Goal: Communication & Community: Participate in discussion

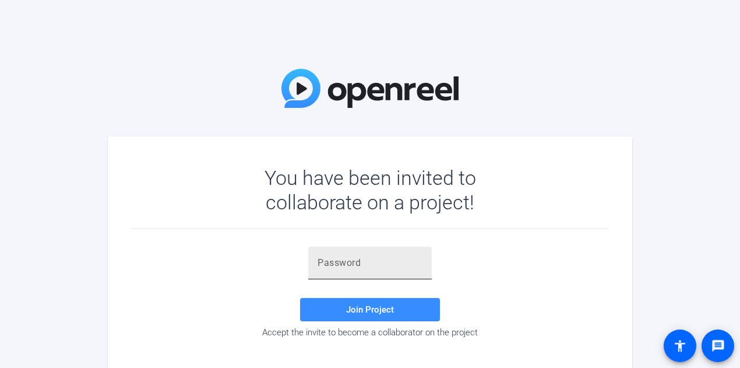
click at [347, 255] on div at bounding box center [370, 263] width 105 height 33
click at [347, 245] on div "Join Project Accept the invite to become a collaborator on the project" at bounding box center [370, 293] width 478 height 128
click at [345, 263] on input "text" at bounding box center [370, 263] width 105 height 14
type input "KU$TUx"
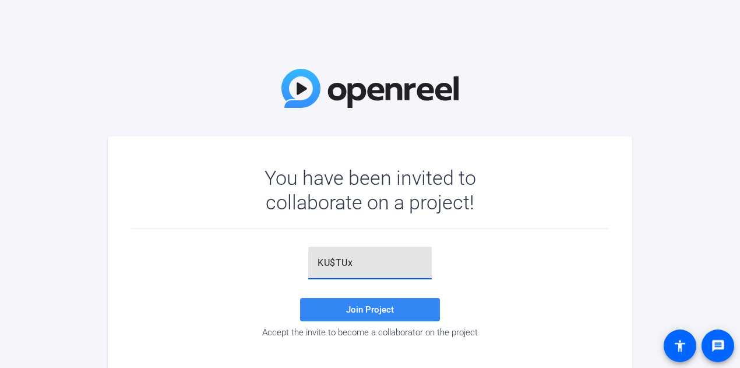
click at [351, 317] on span at bounding box center [370, 310] width 140 height 28
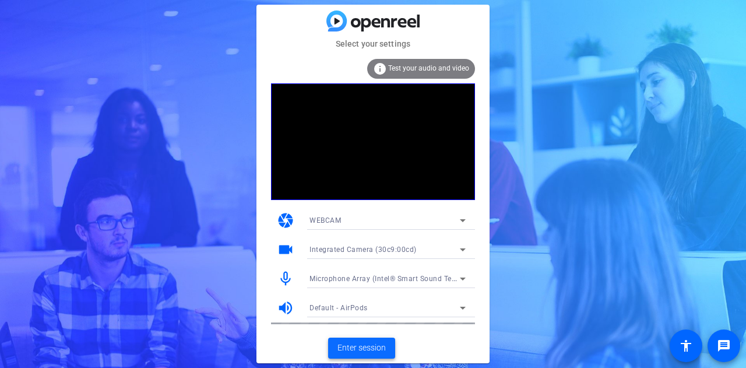
click at [347, 343] on span "Enter session" at bounding box center [361, 348] width 48 height 12
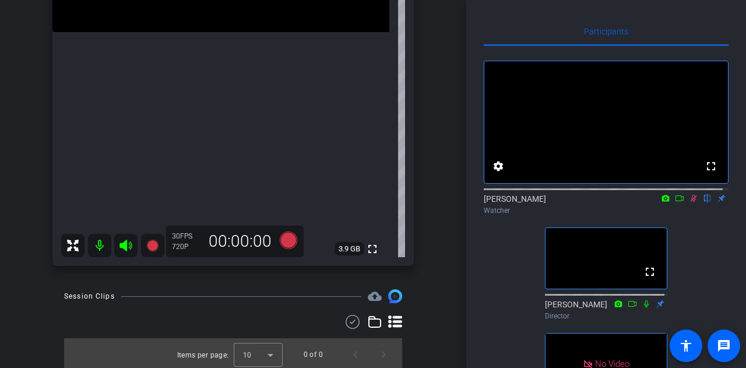
scroll to position [226, 0]
drag, startPoint x: 421, startPoint y: 252, endPoint x: 427, endPoint y: 276, distance: 25.0
click at [421, 252] on div "[PERSON_NAME] iPhone 16 Pro info ROOM ID: 129079267 40% battery_std fullscreen …" at bounding box center [233, 50] width 408 height 453
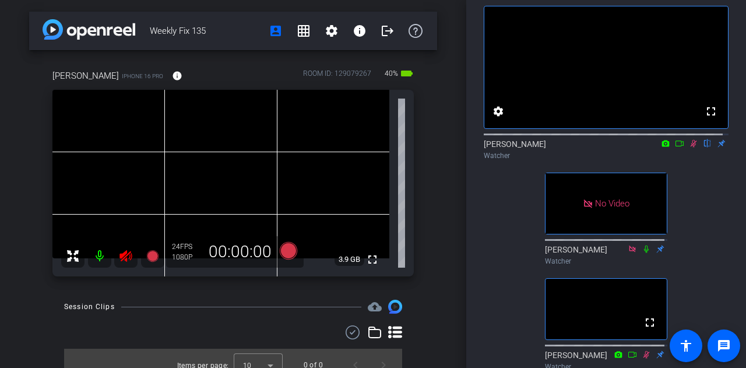
scroll to position [22, 0]
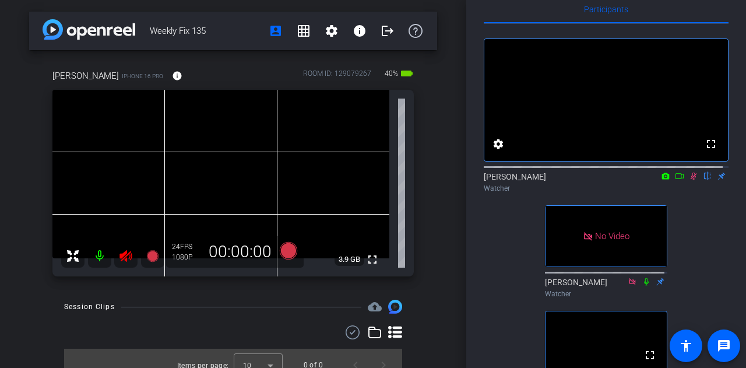
click at [691, 180] on icon at bounding box center [694, 177] width 6 height 8
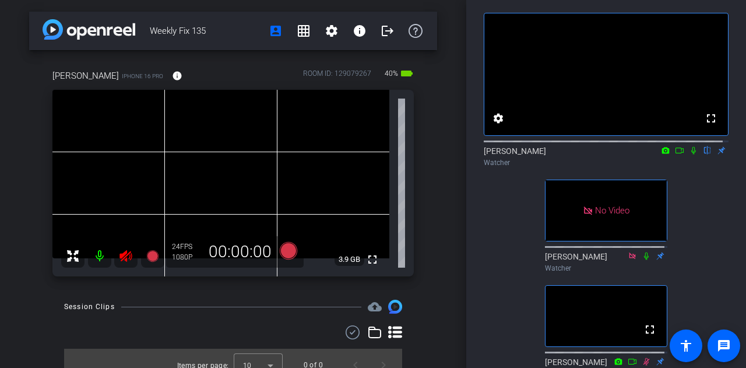
scroll to position [21, 0]
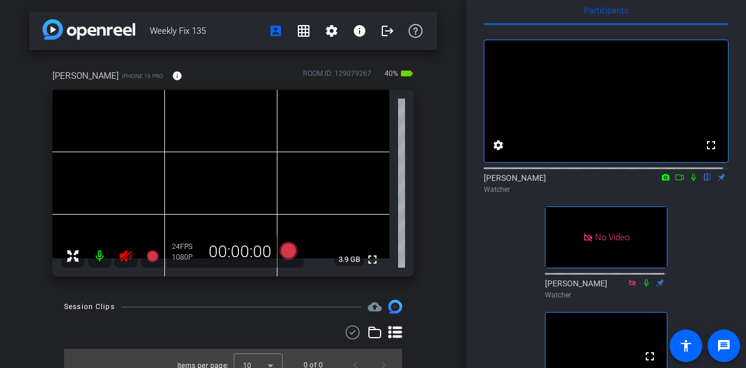
click at [691, 181] on icon at bounding box center [693, 178] width 5 height 8
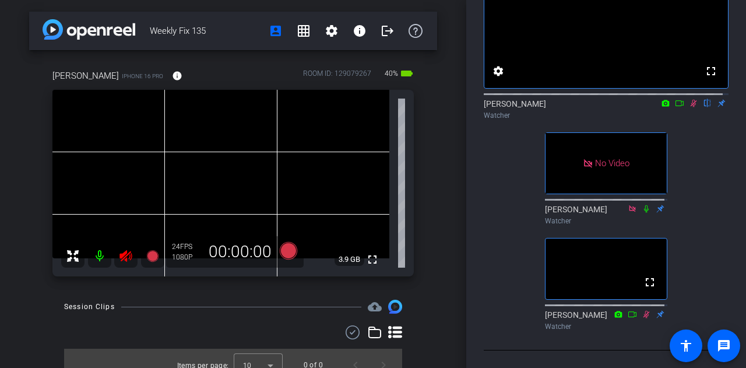
scroll to position [0, 0]
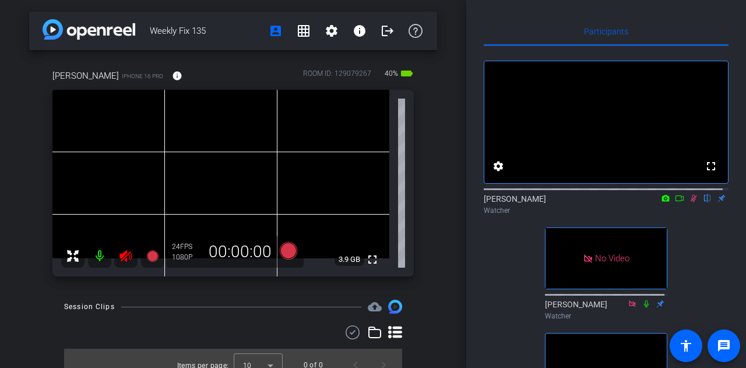
click at [675, 202] on icon at bounding box center [679, 198] width 9 height 8
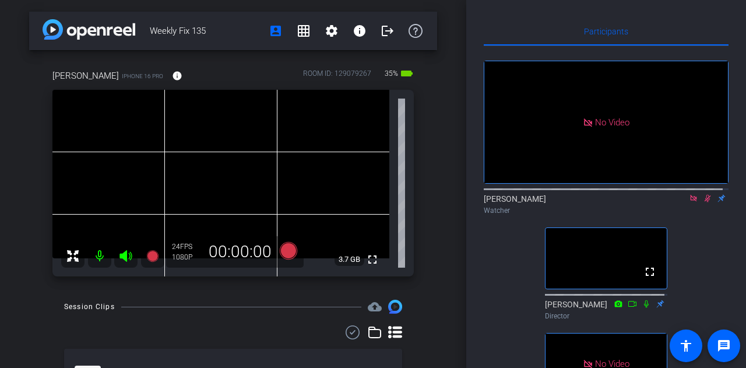
click at [689, 202] on icon at bounding box center [693, 198] width 9 height 8
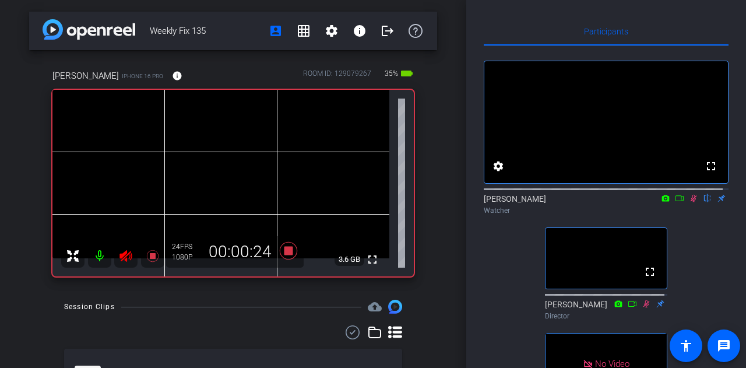
click at [675, 202] on icon at bounding box center [679, 198] width 9 height 8
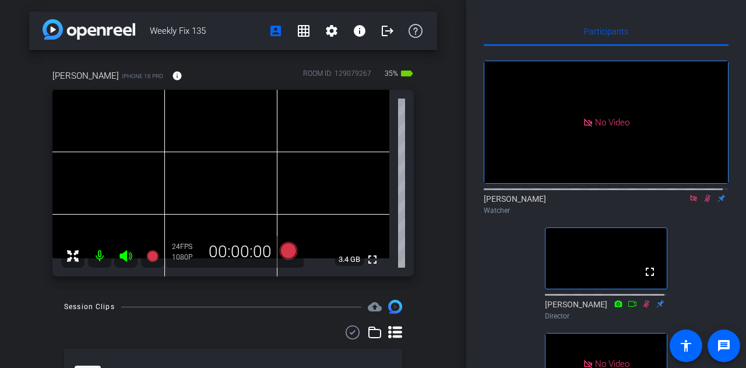
click at [689, 202] on icon at bounding box center [693, 198] width 9 height 8
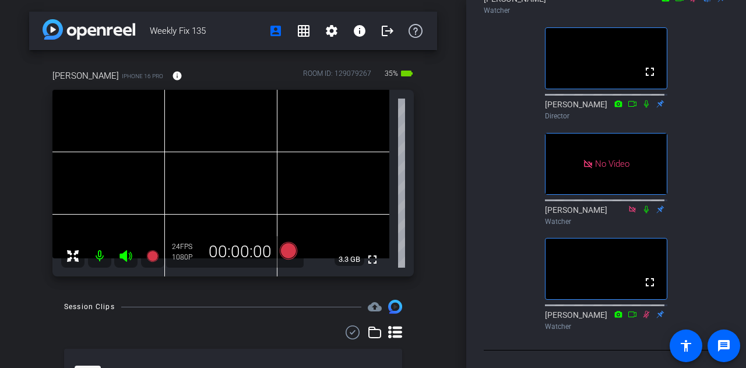
scroll to position [253, 0]
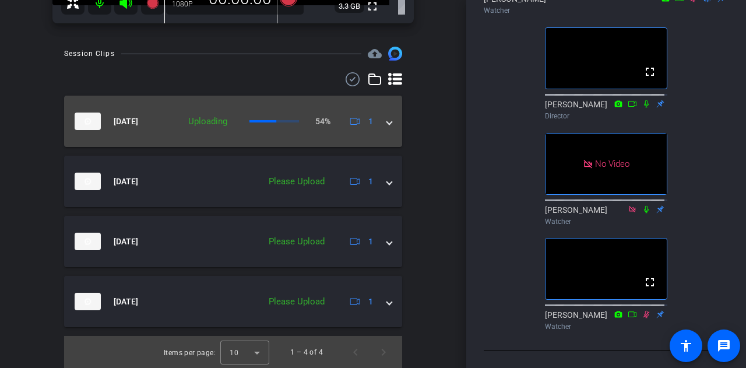
click at [384, 128] on mat-expansion-panel-header "[DATE] Uploading 54% 1" at bounding box center [233, 121] width 338 height 51
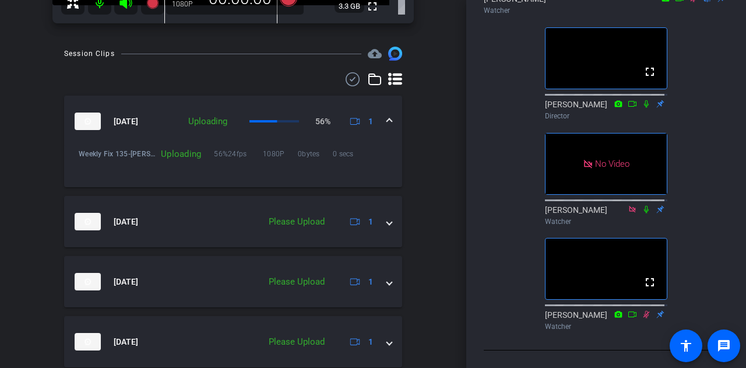
click at [387, 124] on span at bounding box center [389, 121] width 5 height 12
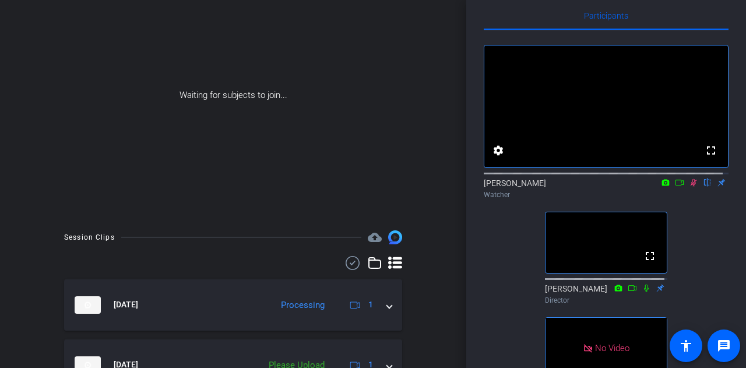
scroll to position [87, 0]
